Goal: Task Accomplishment & Management: Manage account settings

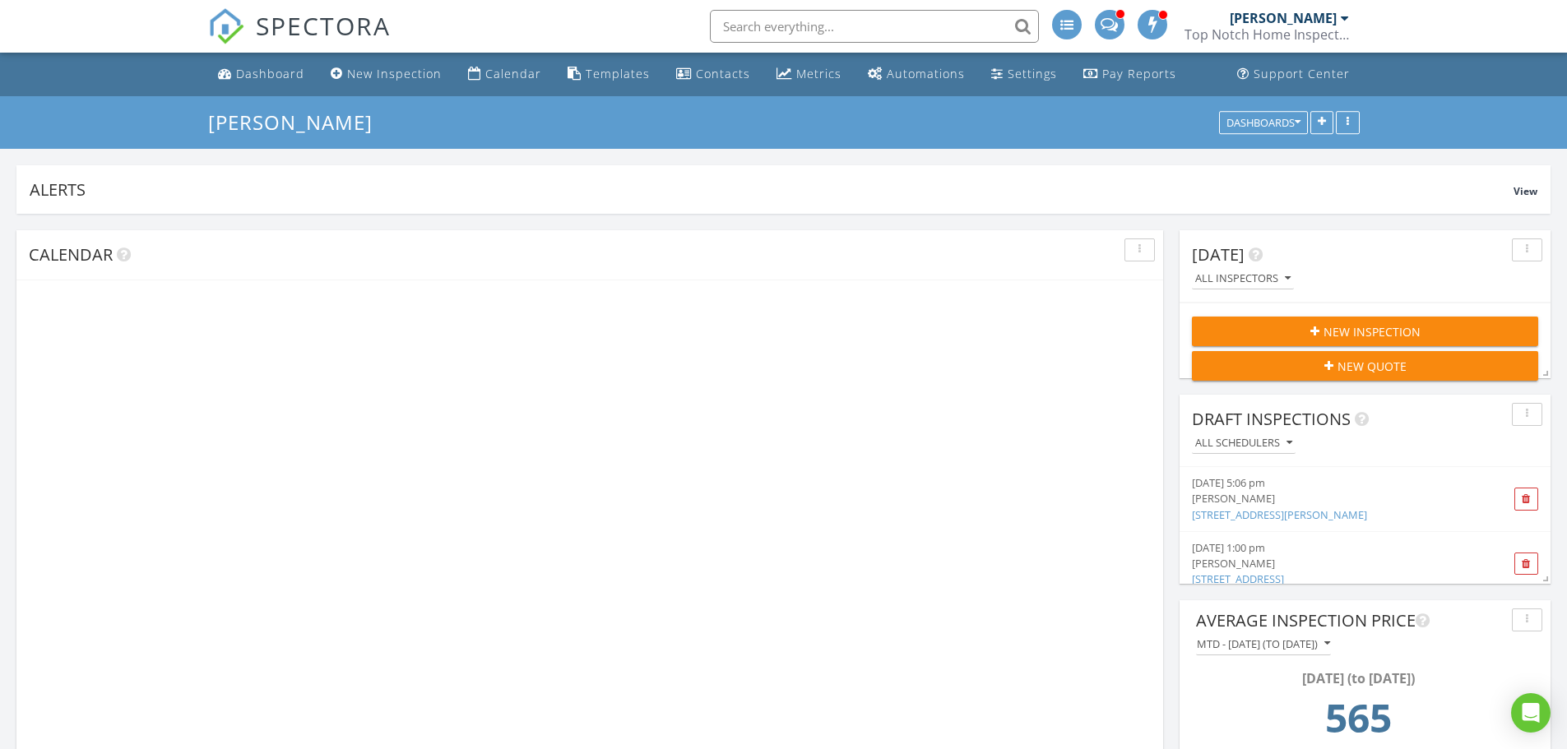
scroll to position [313, 371]
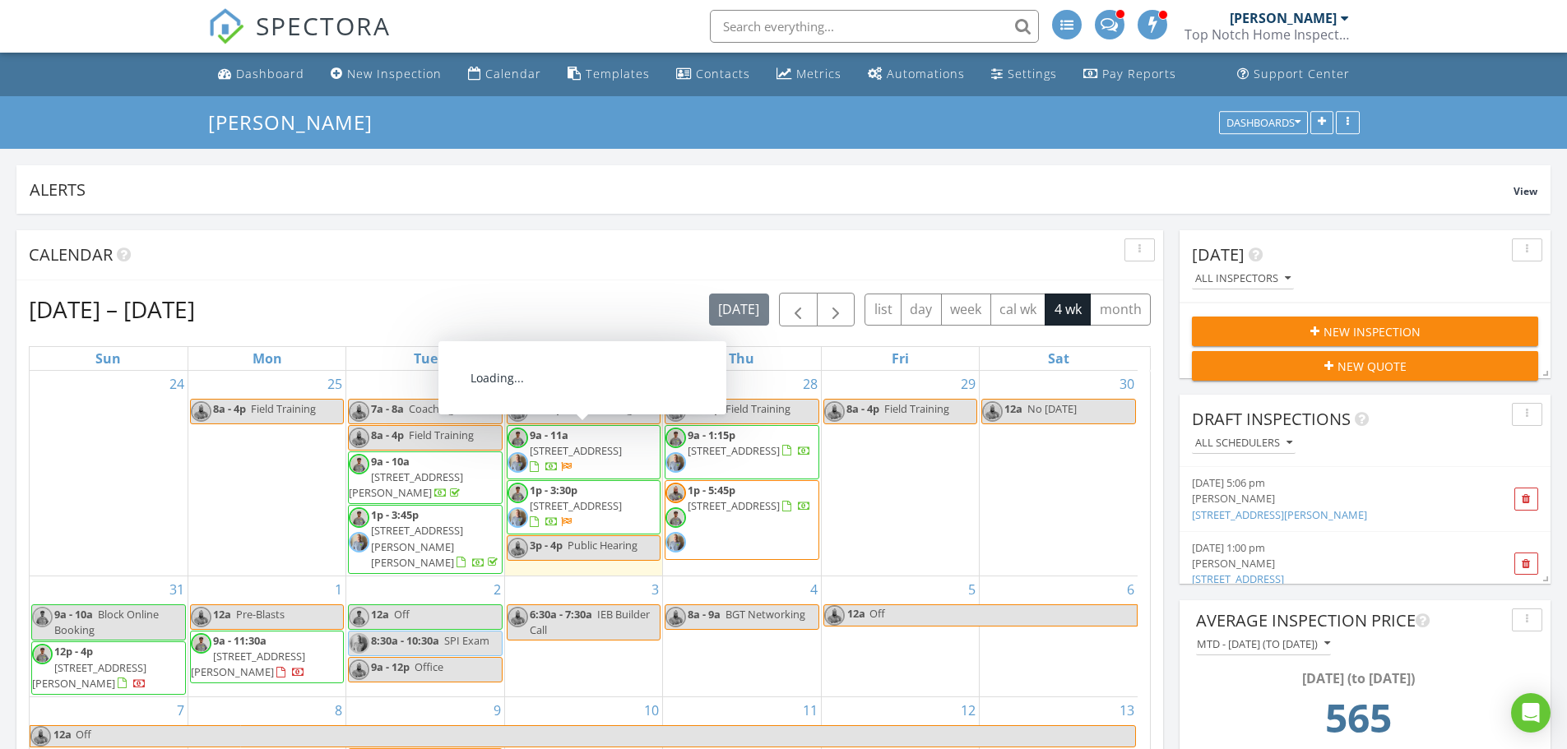
click at [604, 450] on span "1322 Crescent Ave , Centralia 98531" at bounding box center [576, 450] width 92 height 15
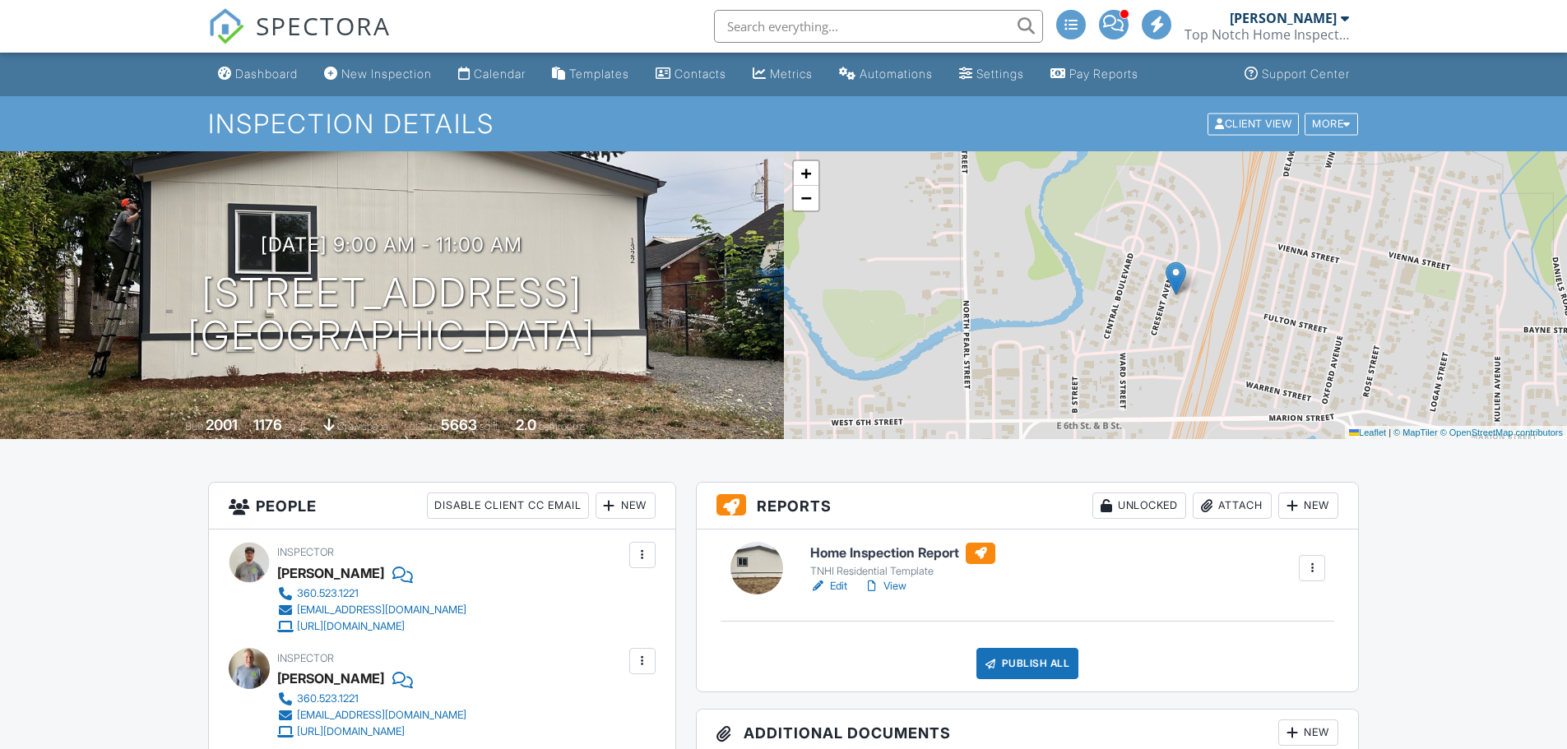
click at [895, 588] on link "View" at bounding box center [885, 586] width 43 height 16
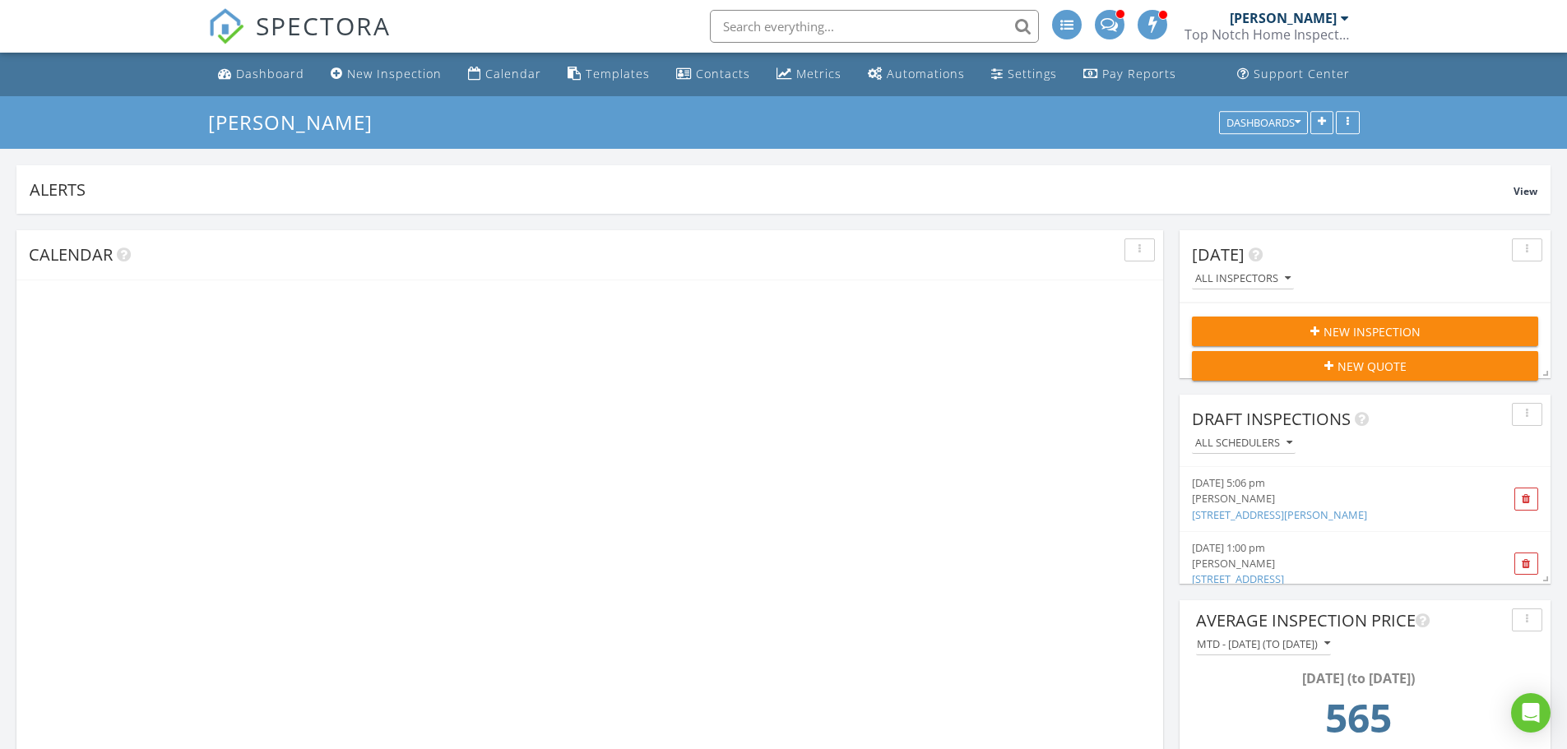
scroll to position [436, 500]
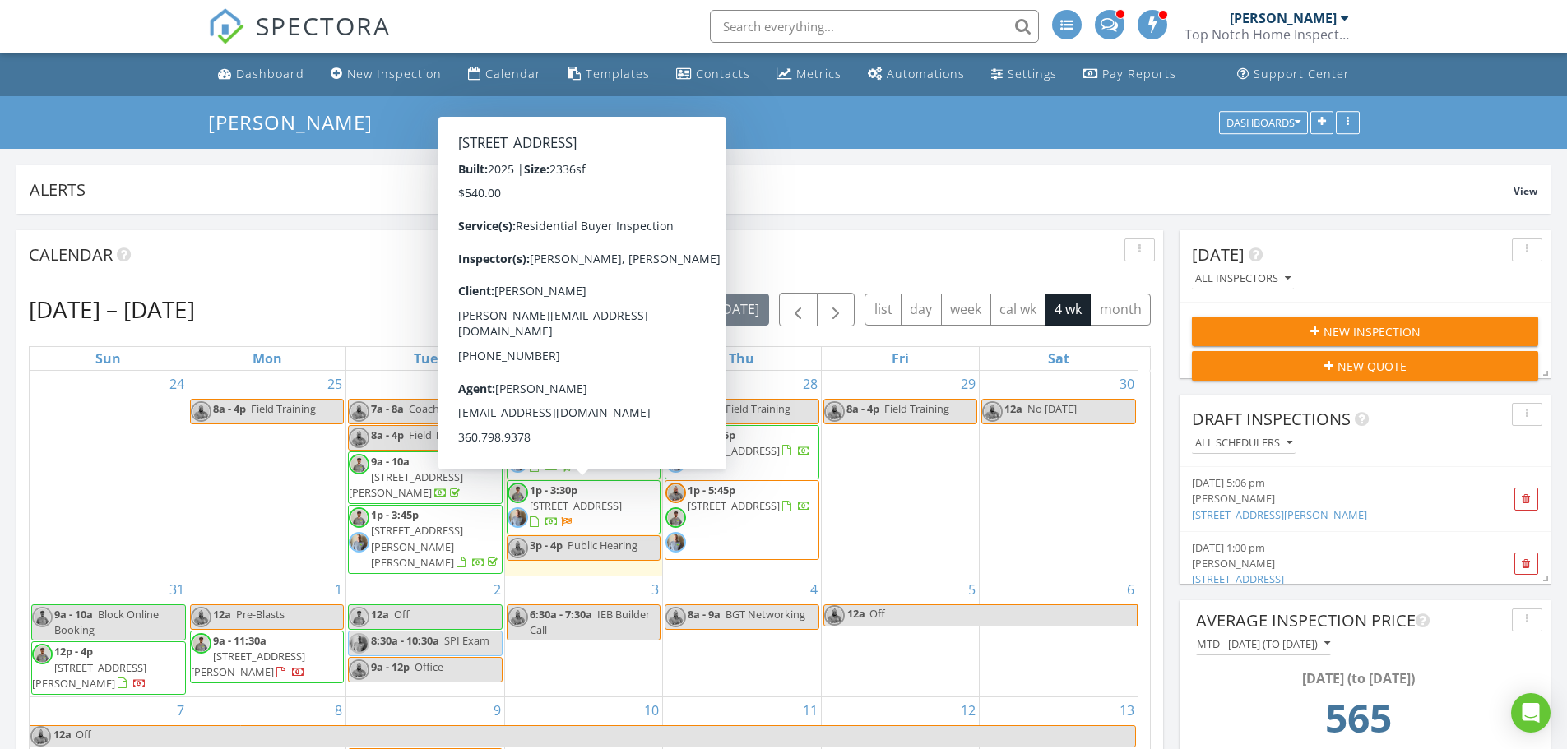
click at [573, 512] on span "[STREET_ADDRESS]" at bounding box center [576, 505] width 92 height 15
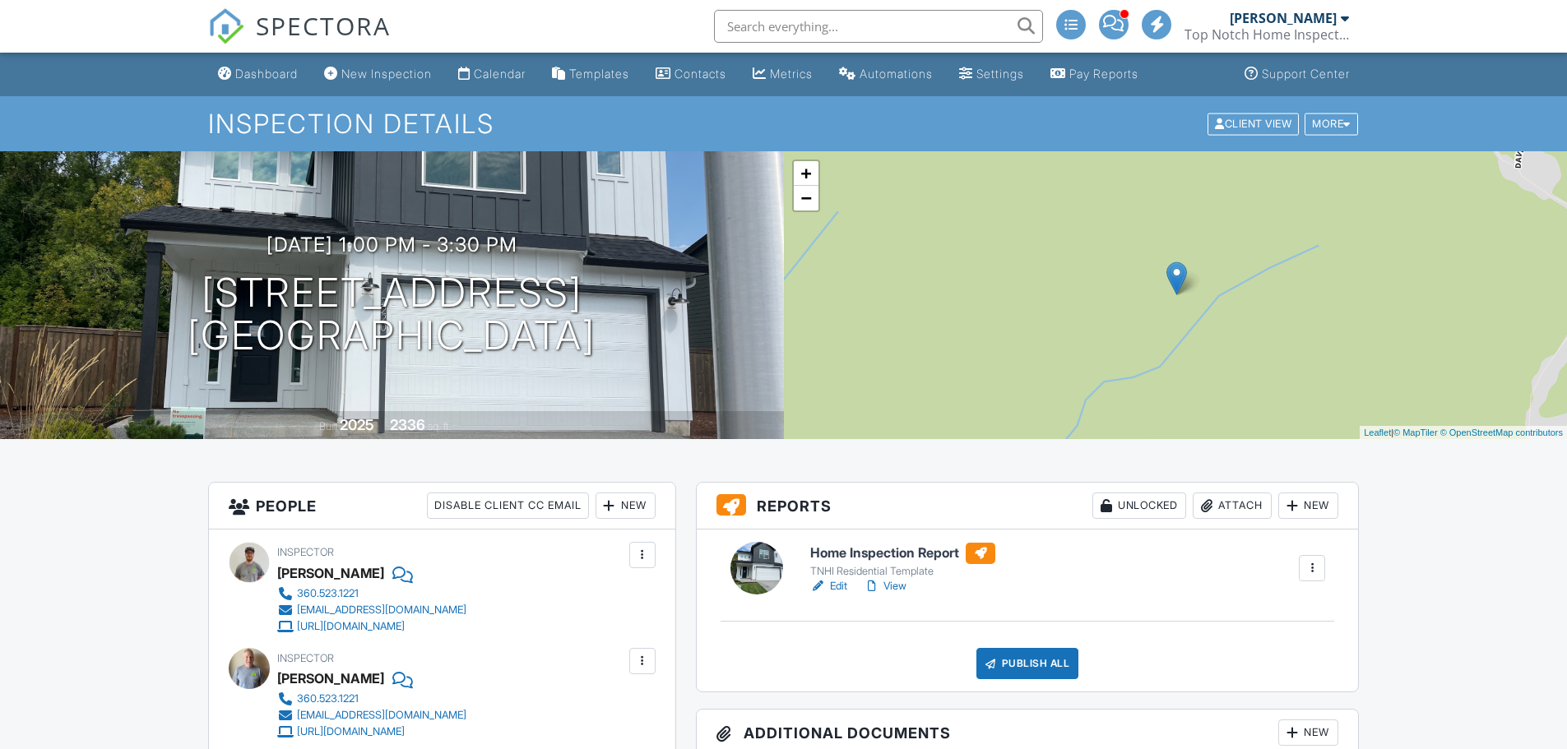
click at [904, 586] on link "View" at bounding box center [885, 586] width 43 height 16
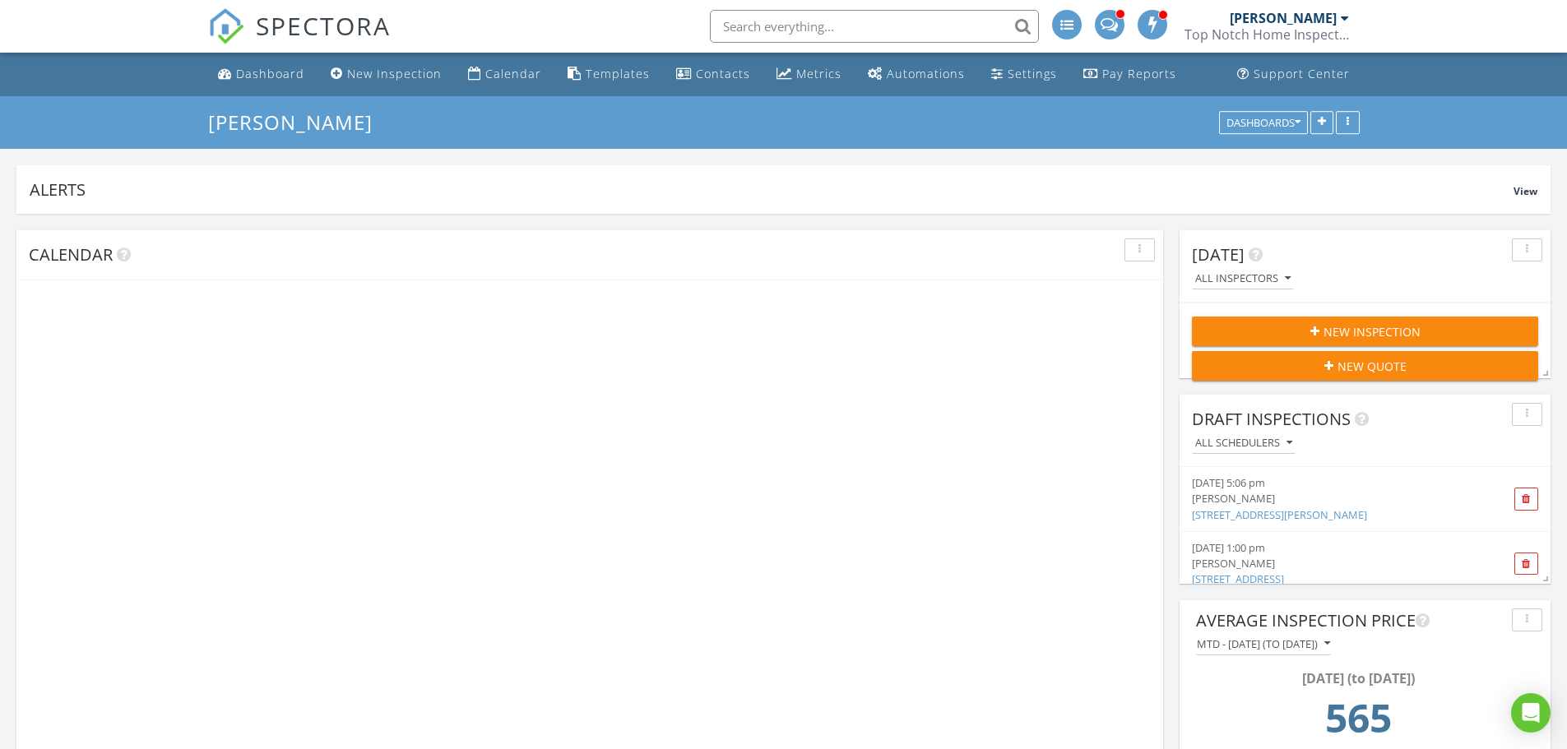
scroll to position [436, 500]
